Goal: Task Accomplishment & Management: Manage account settings

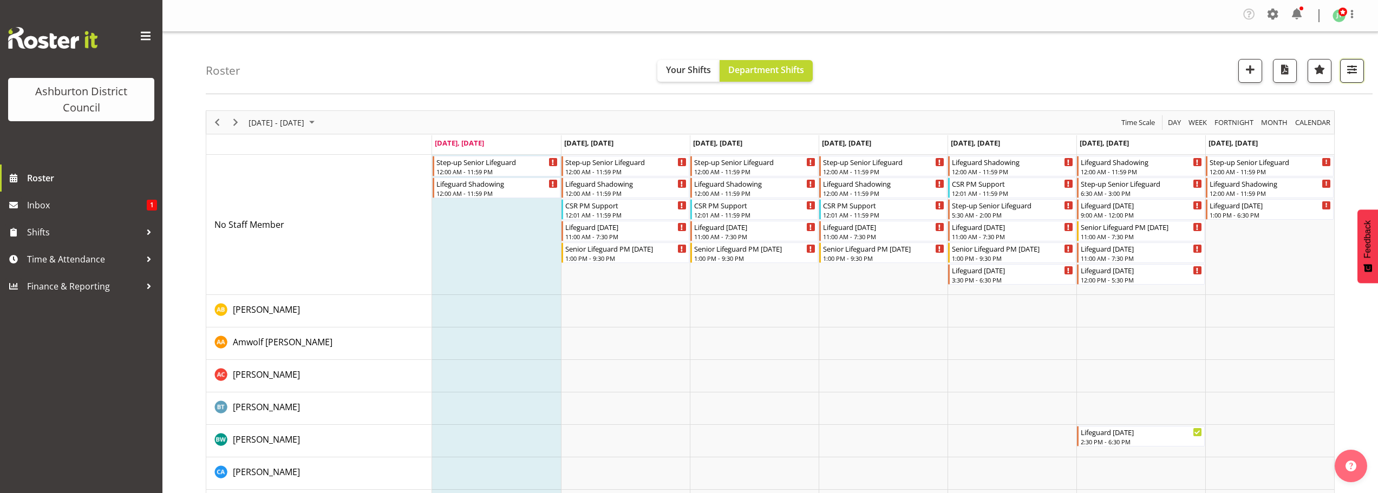
click at [1349, 73] on span "button" at bounding box center [1352, 69] width 14 height 14
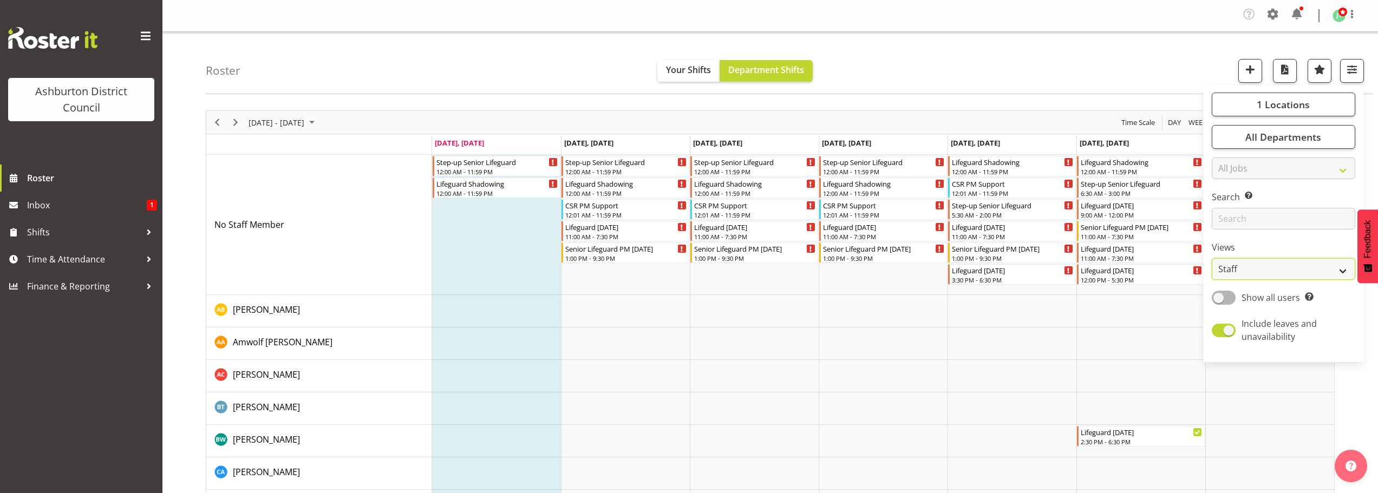
click at [1256, 271] on select "Staff Role Shift - Horizontal Shift - Vertical Staff - Location" at bounding box center [1284, 269] width 144 height 22
click at [1285, 168] on select "All Jobs All Jobs Casual HDA - CSR HDA - EA Lifeguarding LTS- Alt Duties Ordina…" at bounding box center [1284, 169] width 144 height 22
drag, startPoint x: 1321, startPoint y: 167, endPoint x: 1319, endPoint y: 162, distance: 5.8
click at [1321, 167] on select "All Jobs All Jobs Casual HDA - CSR HDA - EA Lifeguarding LTS- Alt Duties Ordina…" at bounding box center [1284, 169] width 144 height 22
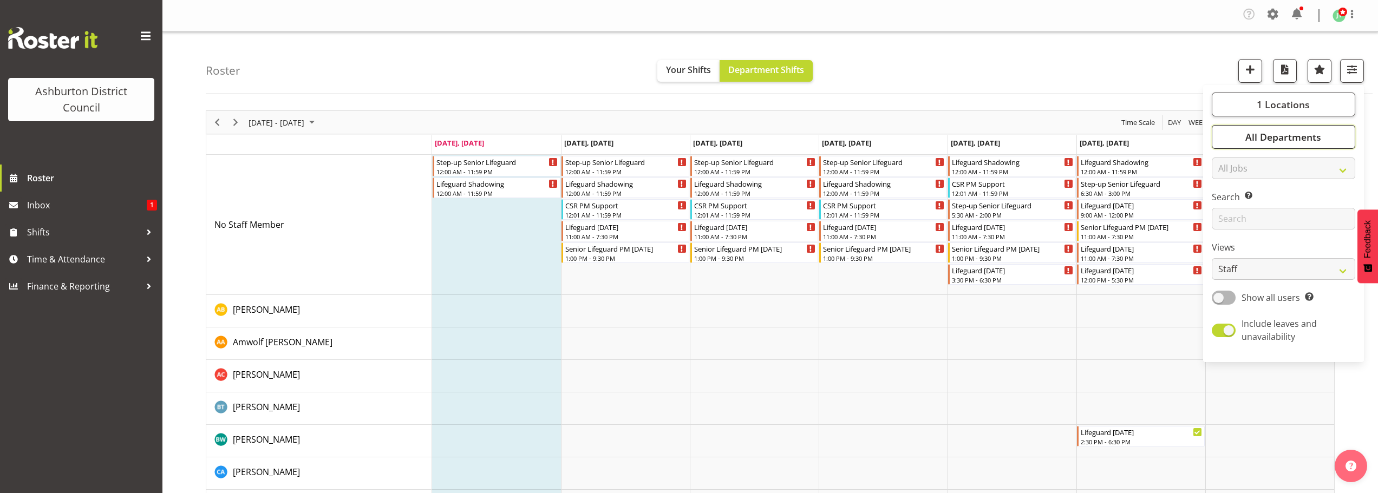
click at [1309, 132] on span "All Departments" at bounding box center [1284, 137] width 76 height 13
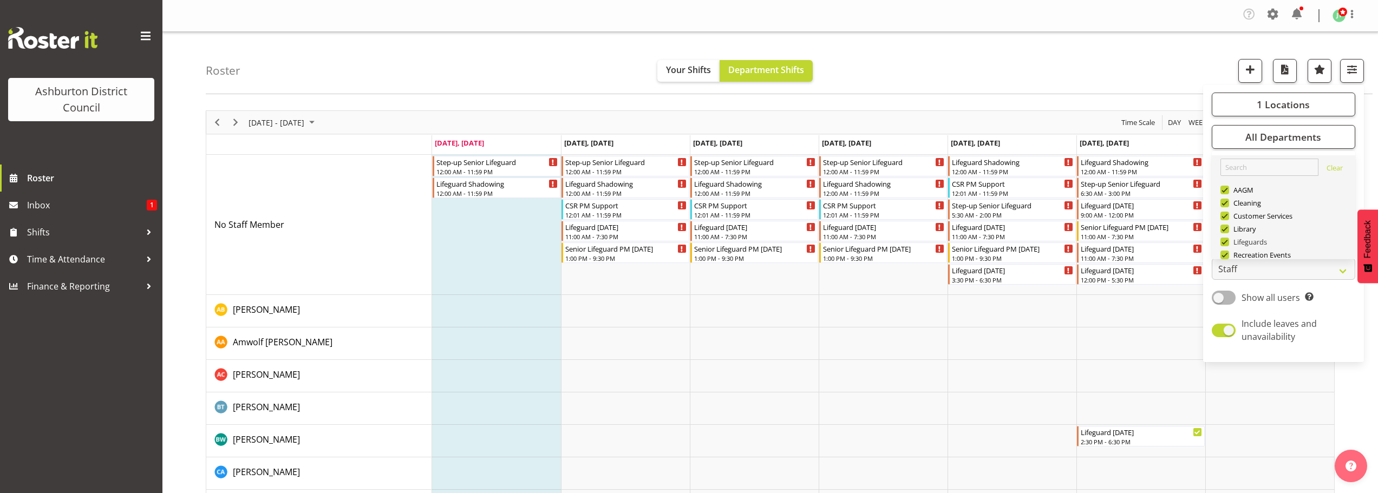
click at [1225, 239] on span at bounding box center [1225, 242] width 9 height 9
click at [1225, 239] on input "Lifeguards" at bounding box center [1224, 242] width 7 height 7
checkbox input "false"
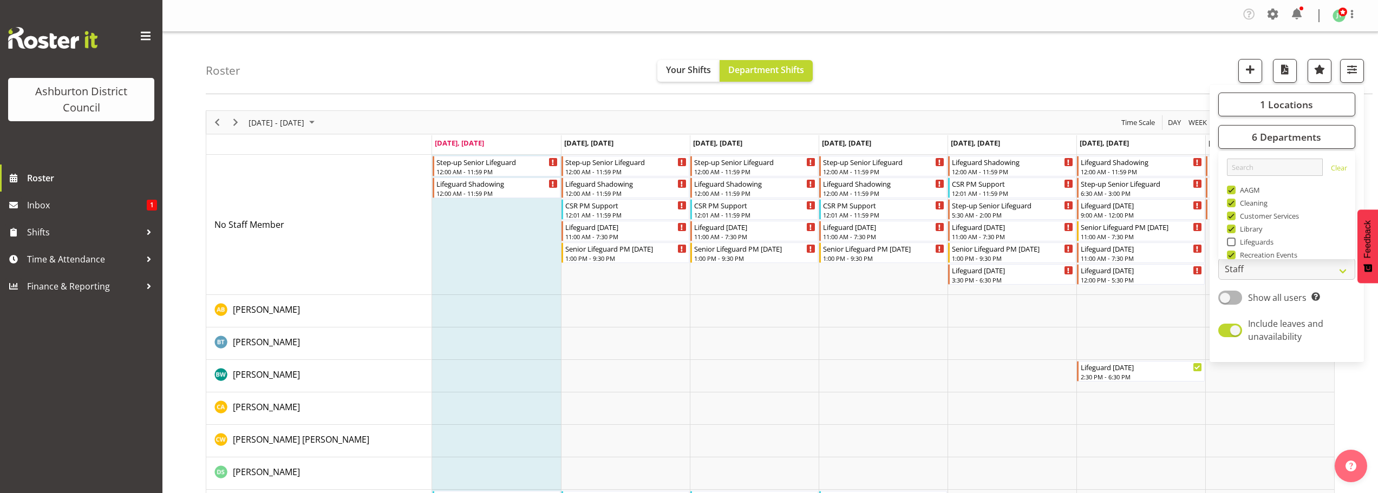
click at [931, 69] on div "Roster Your Shifts Department Shifts 1 Locations [GEOGRAPHIC_DATA] [GEOGRAPHIC_…" at bounding box center [789, 63] width 1167 height 62
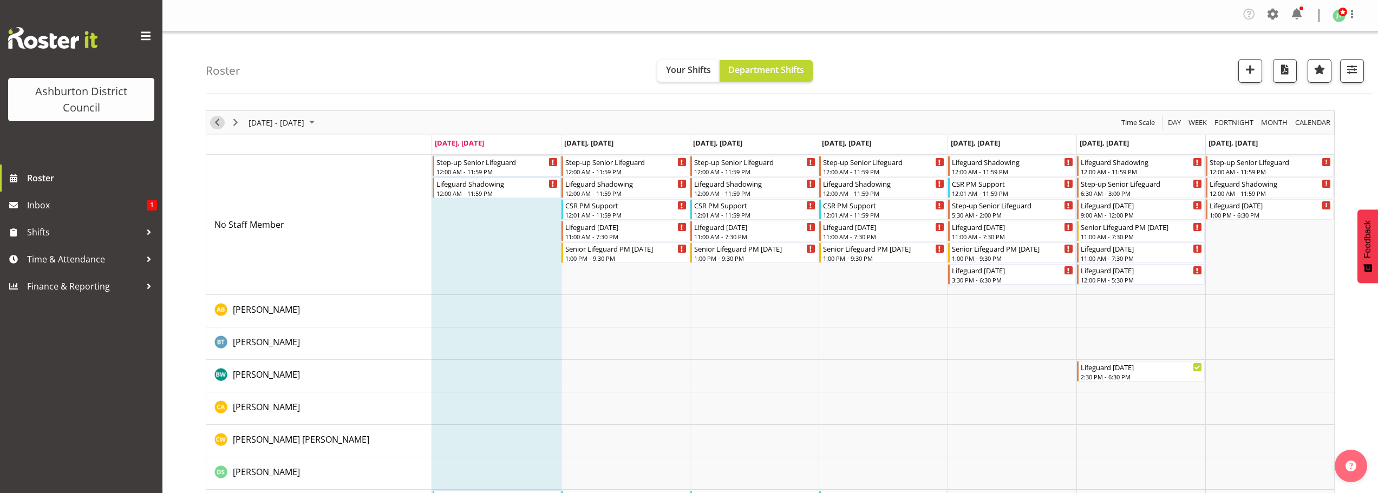
click at [220, 119] on span "Previous" at bounding box center [217, 123] width 13 height 14
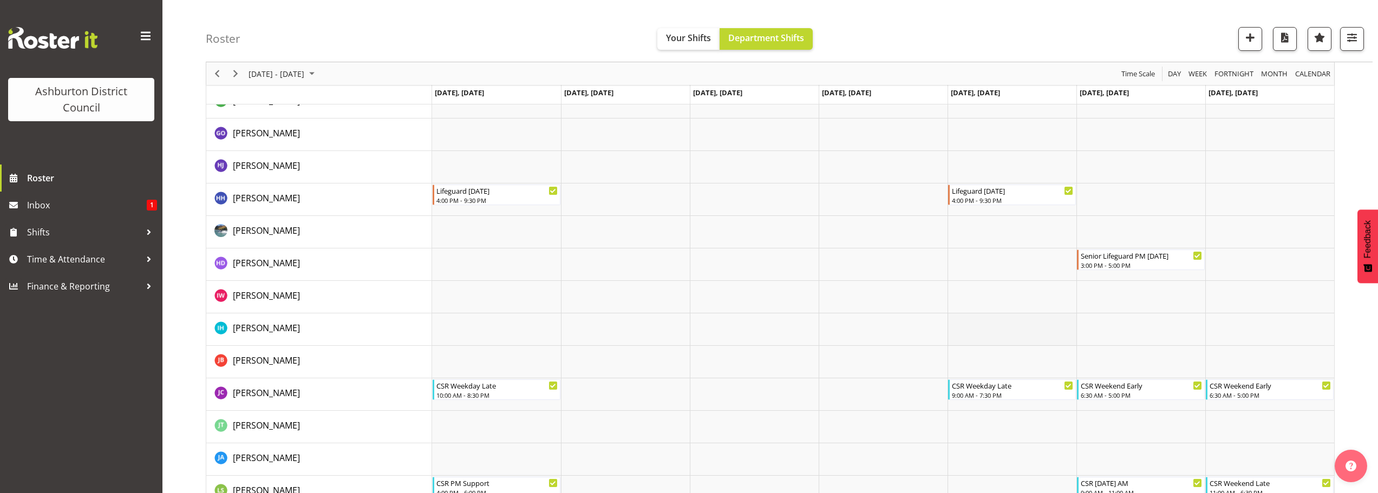
scroll to position [596, 0]
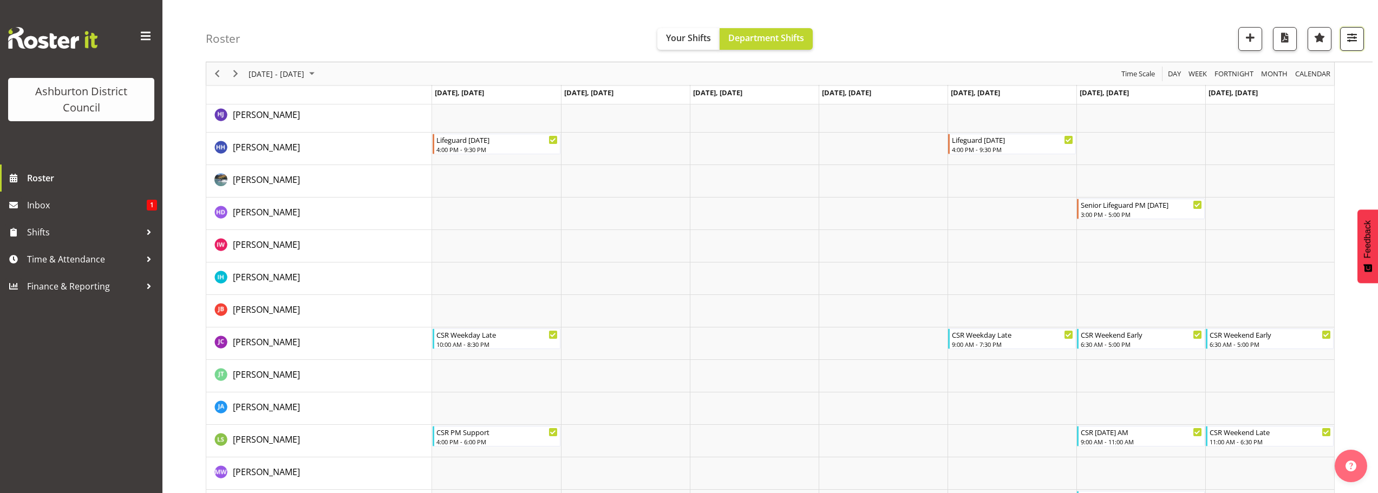
click at [1345, 41] on span "button" at bounding box center [1352, 37] width 14 height 14
click at [1274, 119] on div "1 Locations [GEOGRAPHIC_DATA] [GEOGRAPHIC_DATA] Library Select All Deselect All…" at bounding box center [1287, 191] width 154 height 269
click at [1276, 107] on span "6 Departments" at bounding box center [1286, 105] width 69 height 13
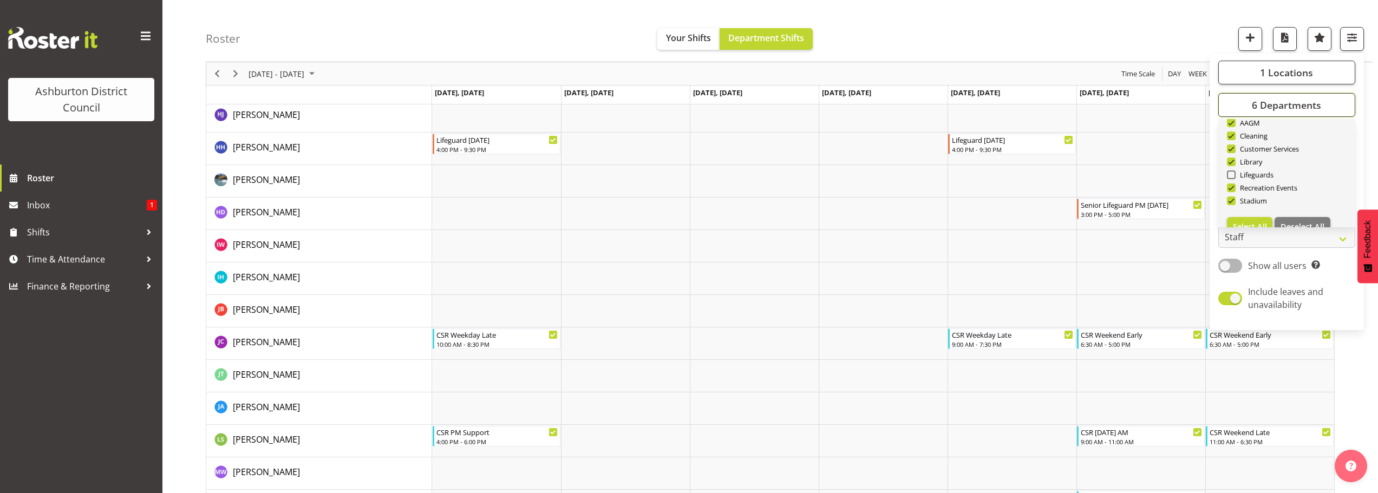
scroll to position [52, 0]
click at [1233, 171] on span at bounding box center [1231, 171] width 9 height 9
click at [1233, 171] on input "Recreation Events" at bounding box center [1230, 171] width 7 height 7
checkbox input "false"
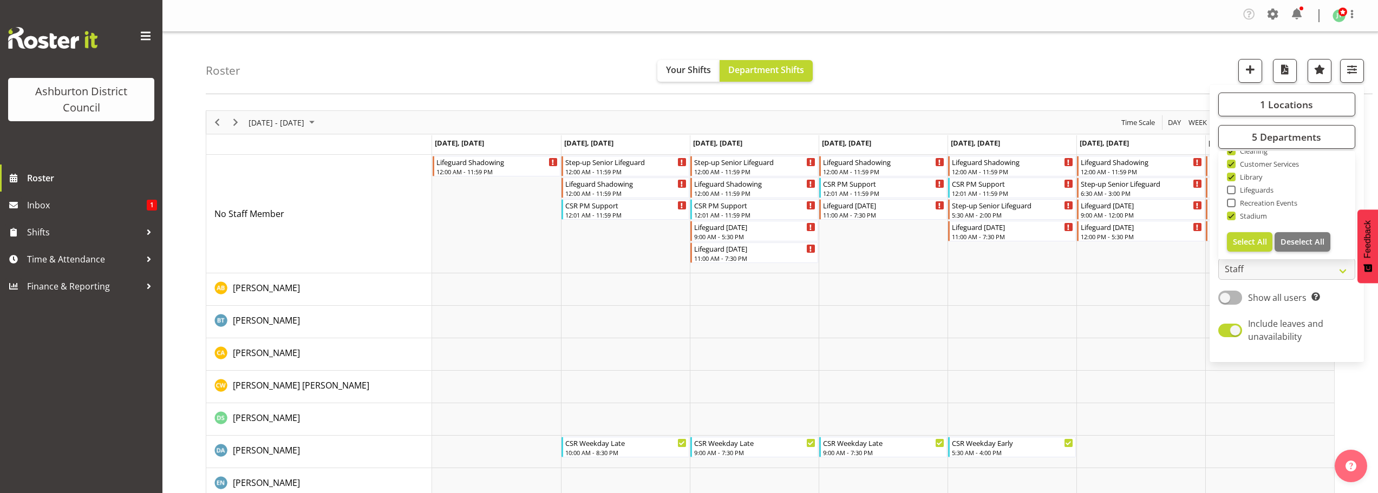
click at [1233, 214] on span at bounding box center [1231, 216] width 9 height 9
click at [1233, 214] on input "Stadium" at bounding box center [1230, 216] width 7 height 7
checkbox input "false"
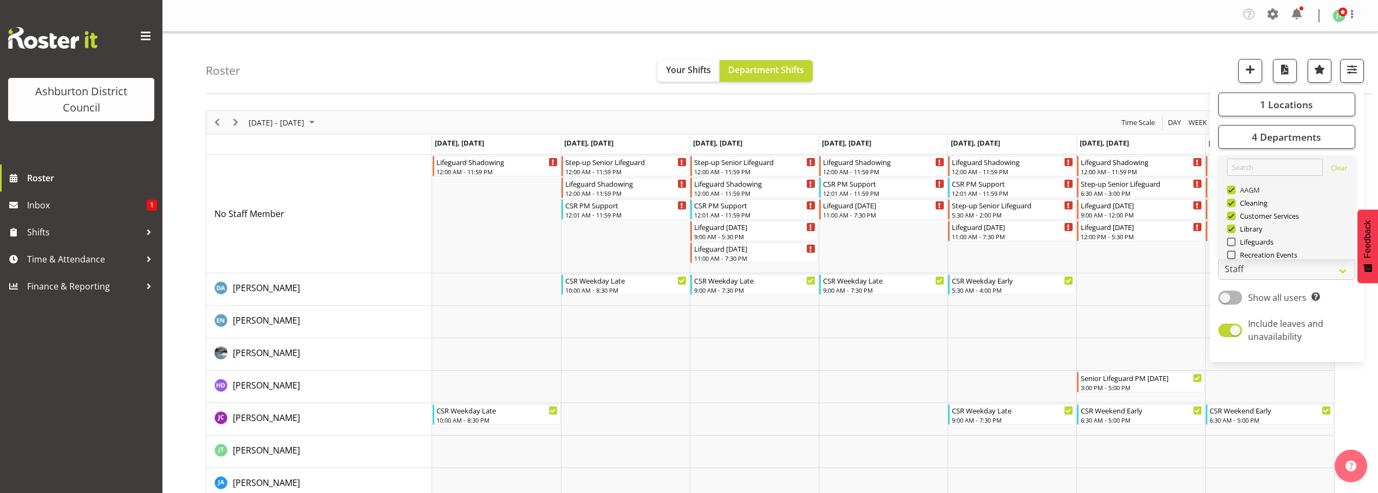
click at [1229, 191] on span at bounding box center [1231, 190] width 9 height 9
click at [1229, 191] on input "AAGM" at bounding box center [1230, 190] width 7 height 7
checkbox input "false"
click at [1231, 203] on span at bounding box center [1231, 203] width 9 height 9
click at [1231, 203] on input "Cleaning" at bounding box center [1230, 203] width 7 height 7
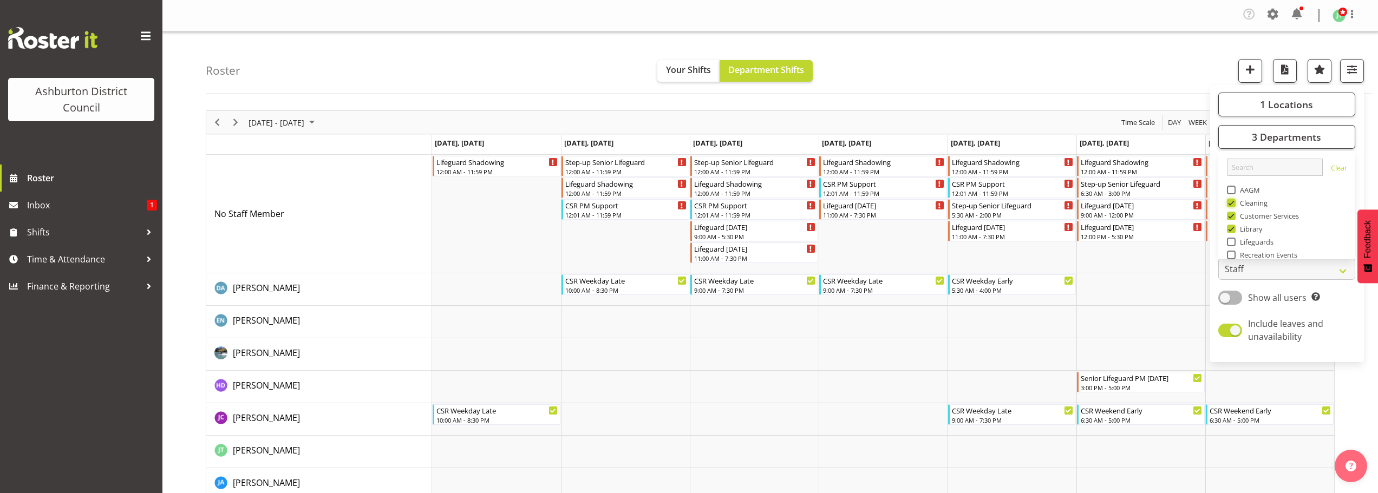
checkbox input "false"
click at [1228, 230] on span at bounding box center [1231, 229] width 9 height 9
click at [1228, 230] on input "Library" at bounding box center [1230, 229] width 7 height 7
checkbox input "false"
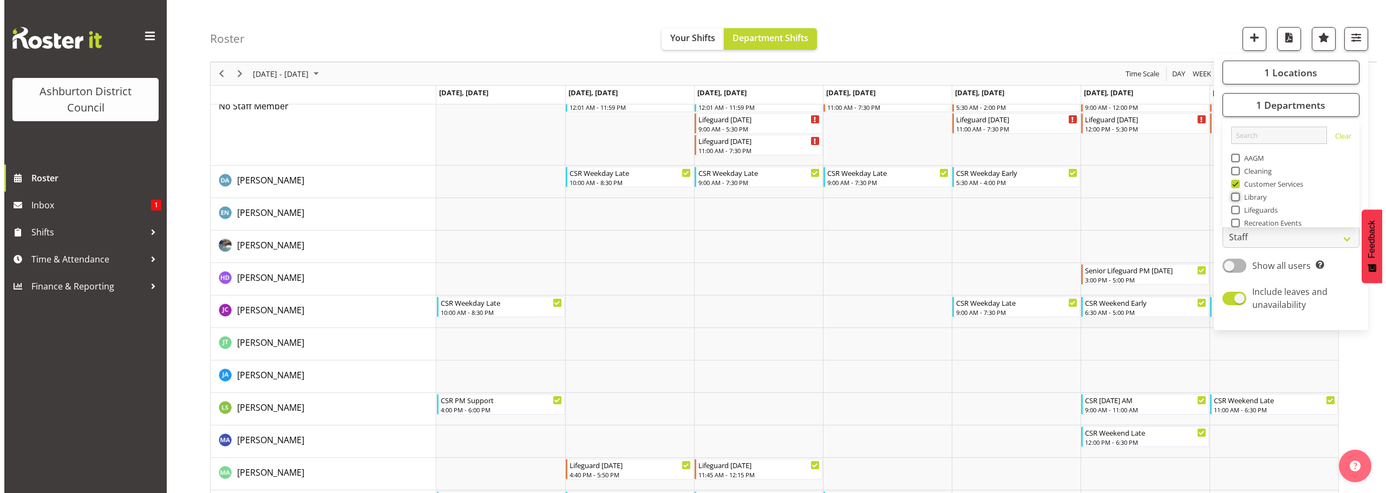
scroll to position [108, 0]
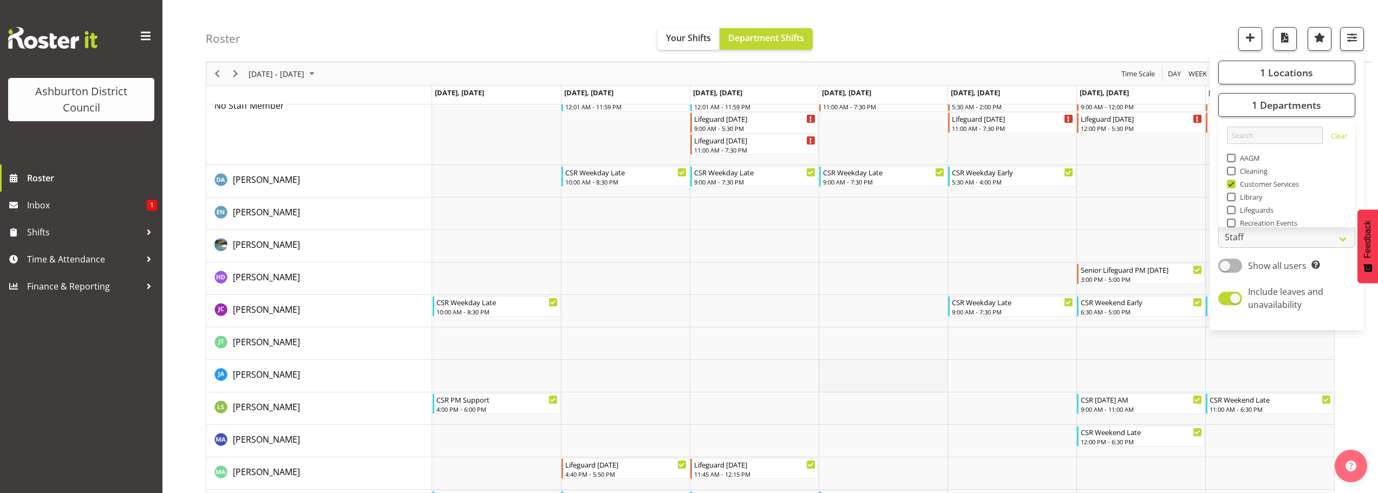
click at [859, 379] on td "Timeline Week of August 25, 2025" at bounding box center [883, 376] width 129 height 32
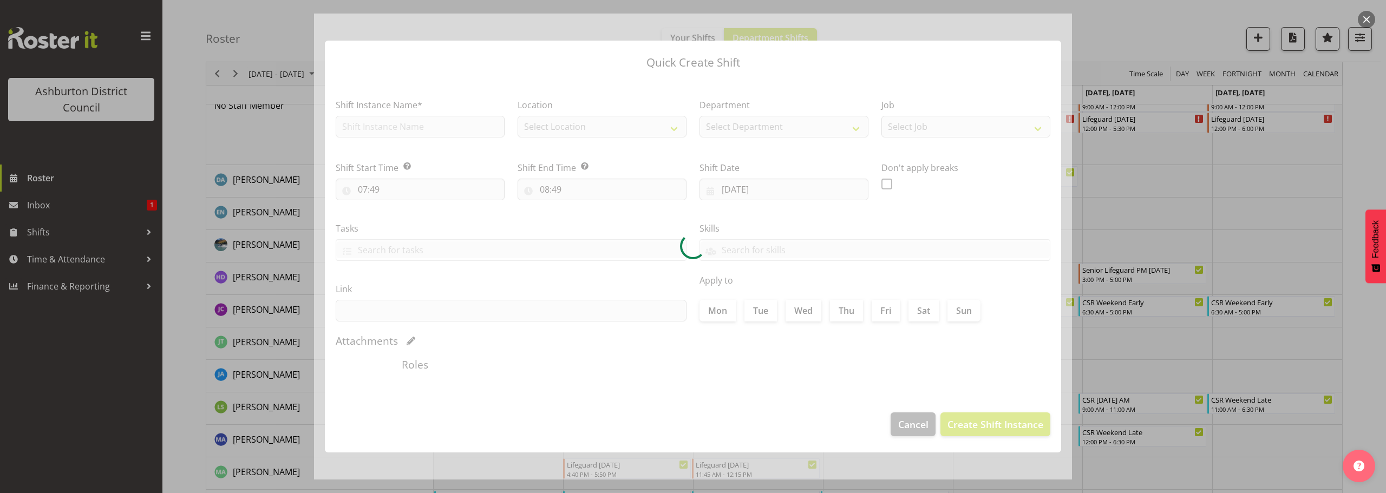
type input "[DATE]"
checkbox input "true"
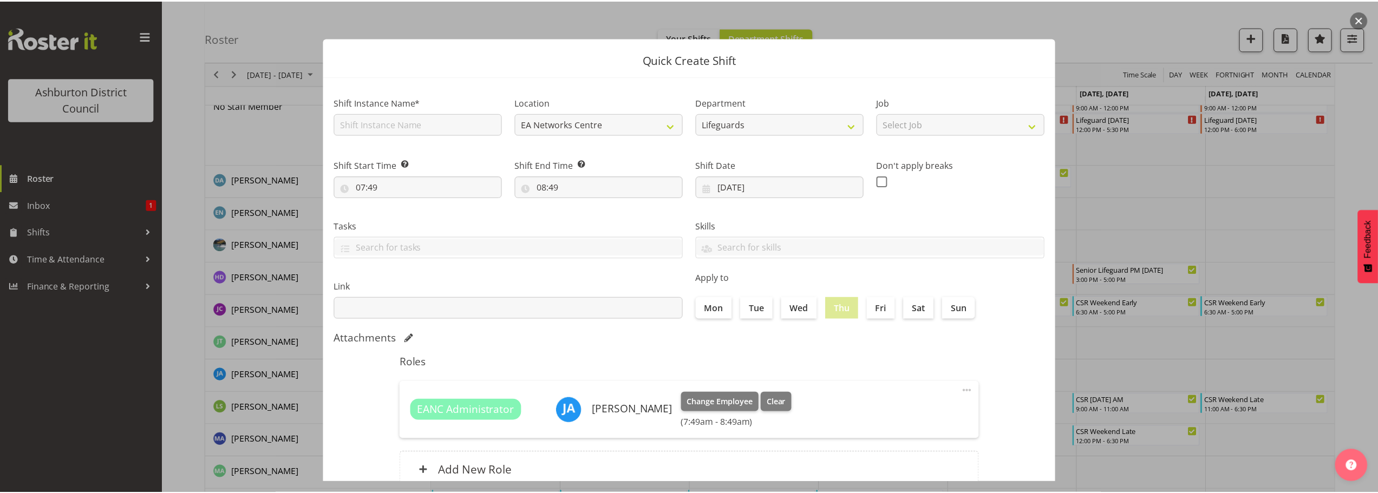
scroll to position [81, 0]
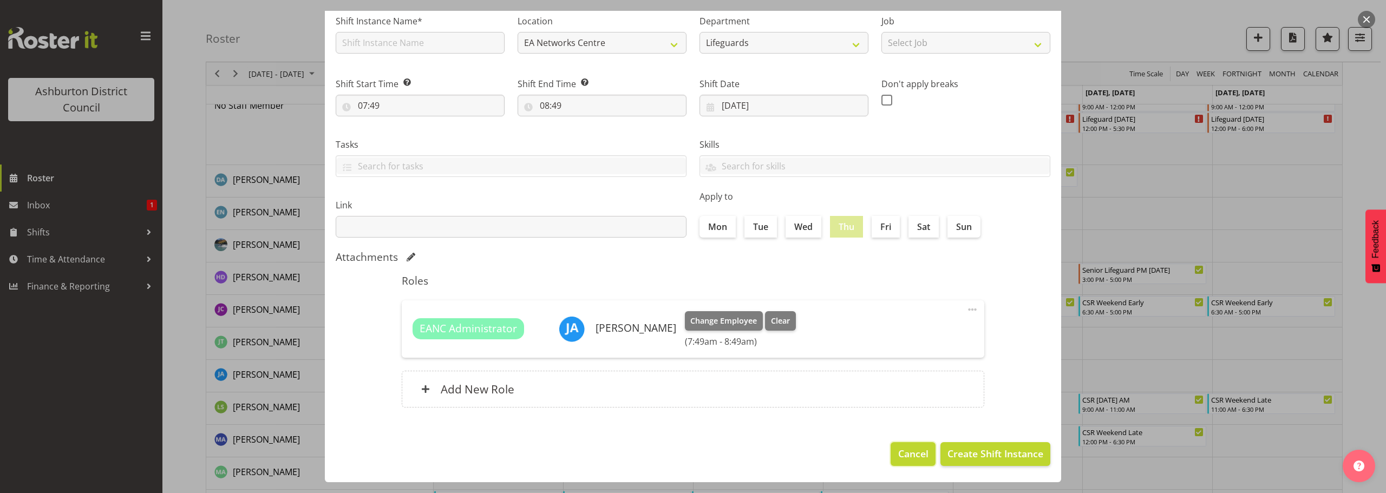
click at [898, 449] on span "Cancel" at bounding box center [913, 454] width 30 height 14
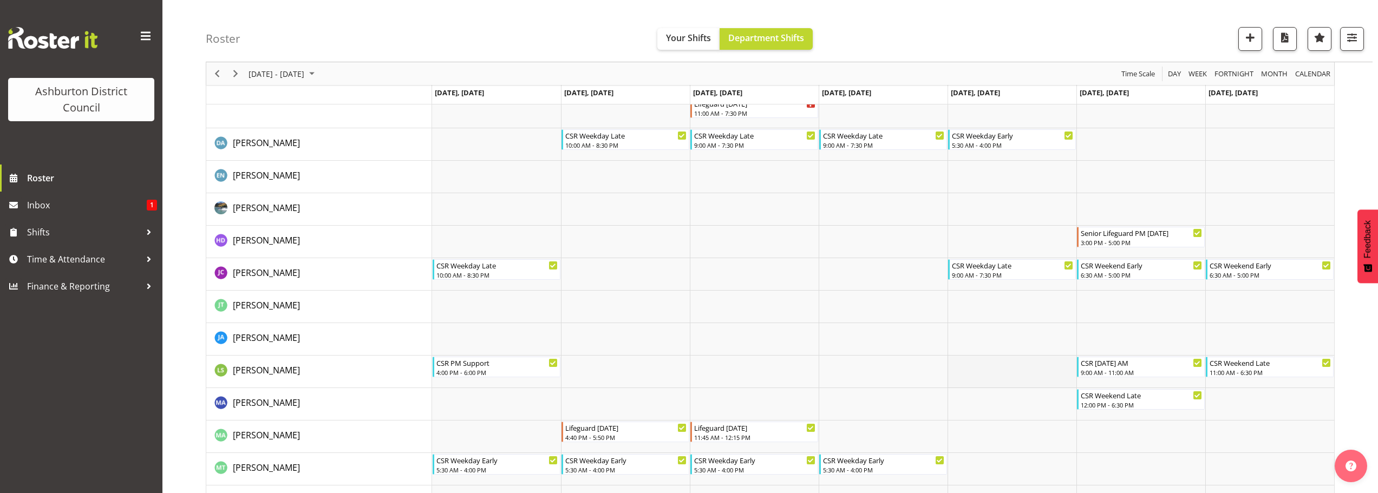
scroll to position [211, 0]
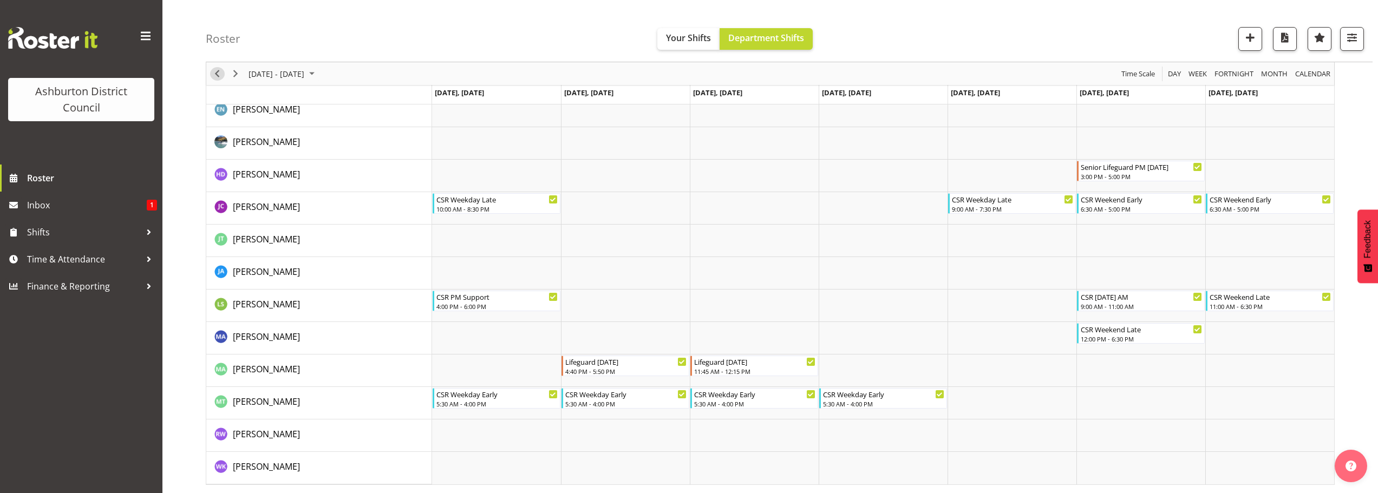
click at [212, 77] on span "Previous" at bounding box center [217, 74] width 13 height 14
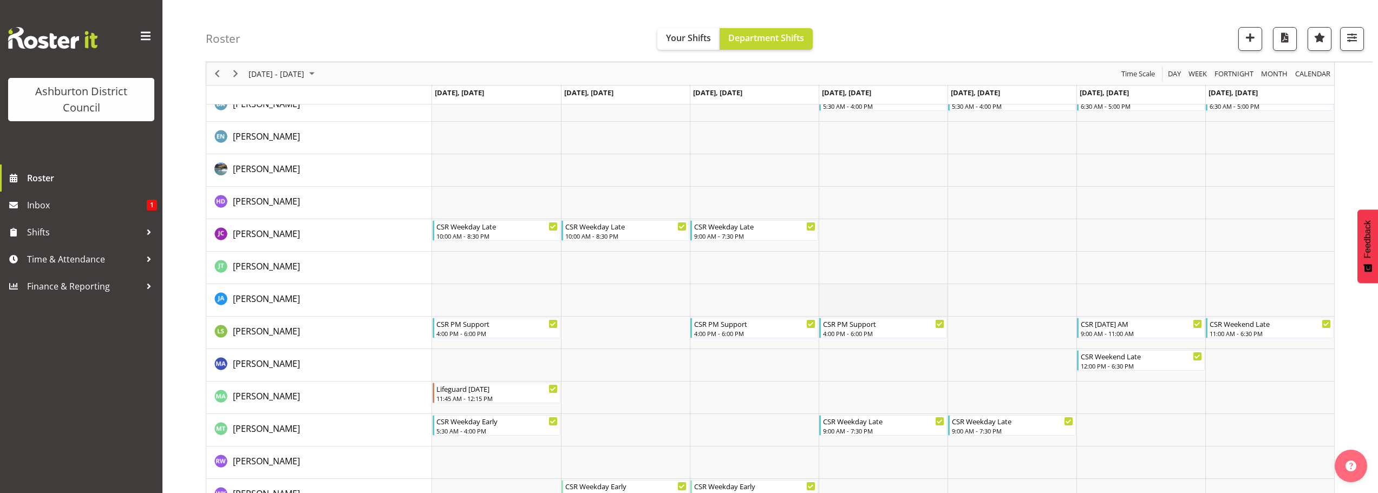
scroll to position [190, 0]
